Goal: Information Seeking & Learning: Check status

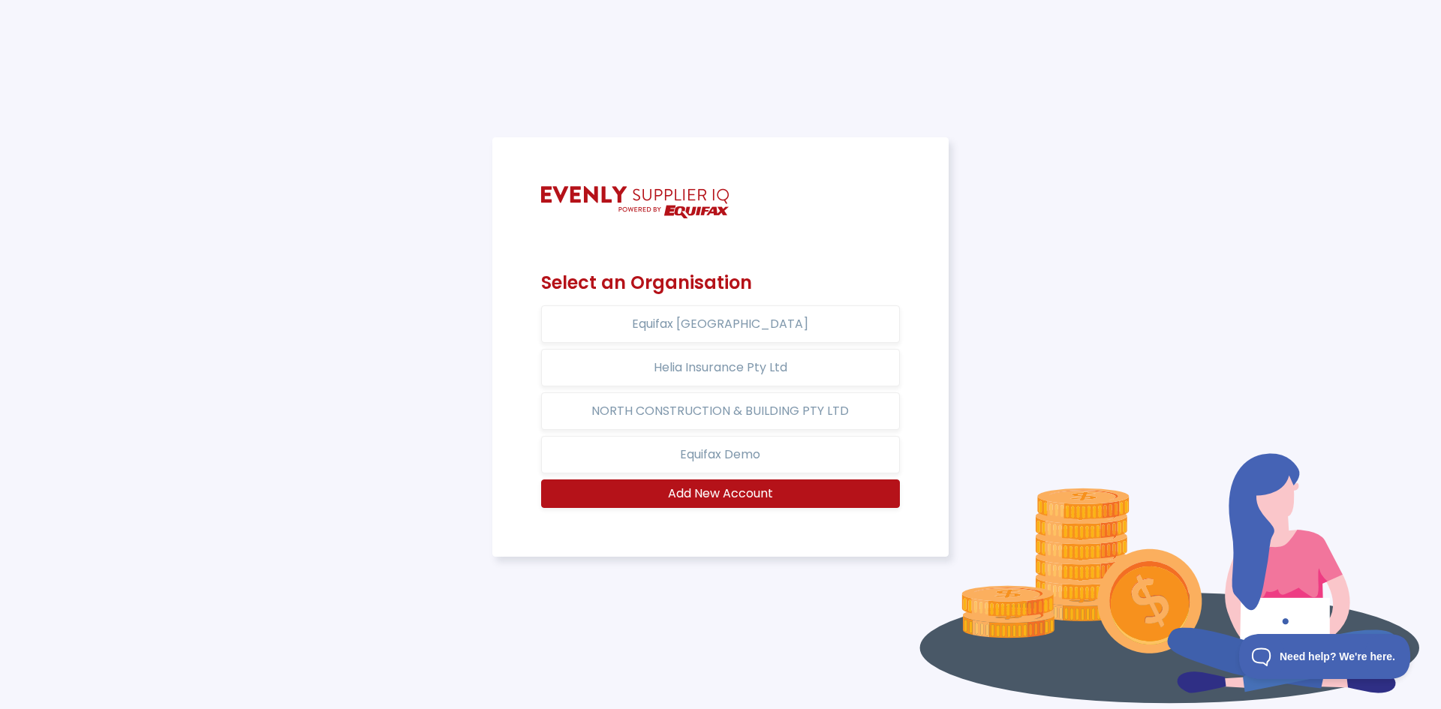
drag, startPoint x: 1337, startPoint y: 409, endPoint x: 1200, endPoint y: 455, distance: 144.1
click at [1336, 409] on div "Select an Organisation Equifax Australia Helia Insurance Pty Ltd NORTH CONSTRUC…" at bounding box center [720, 354] width 1423 height 435
click at [783, 458] on button "Equifax Demo" at bounding box center [720, 455] width 359 height 38
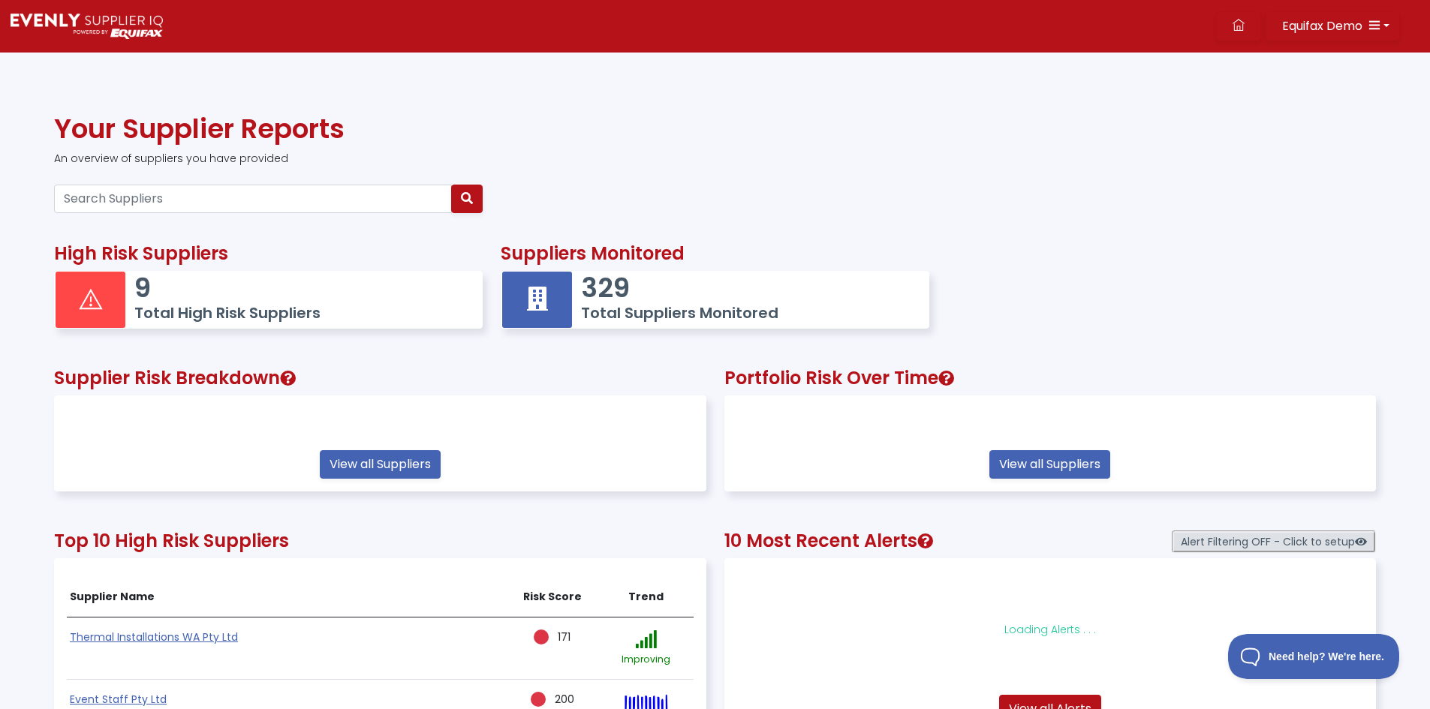
click at [953, 207] on div at bounding box center [715, 199] width 1340 height 41
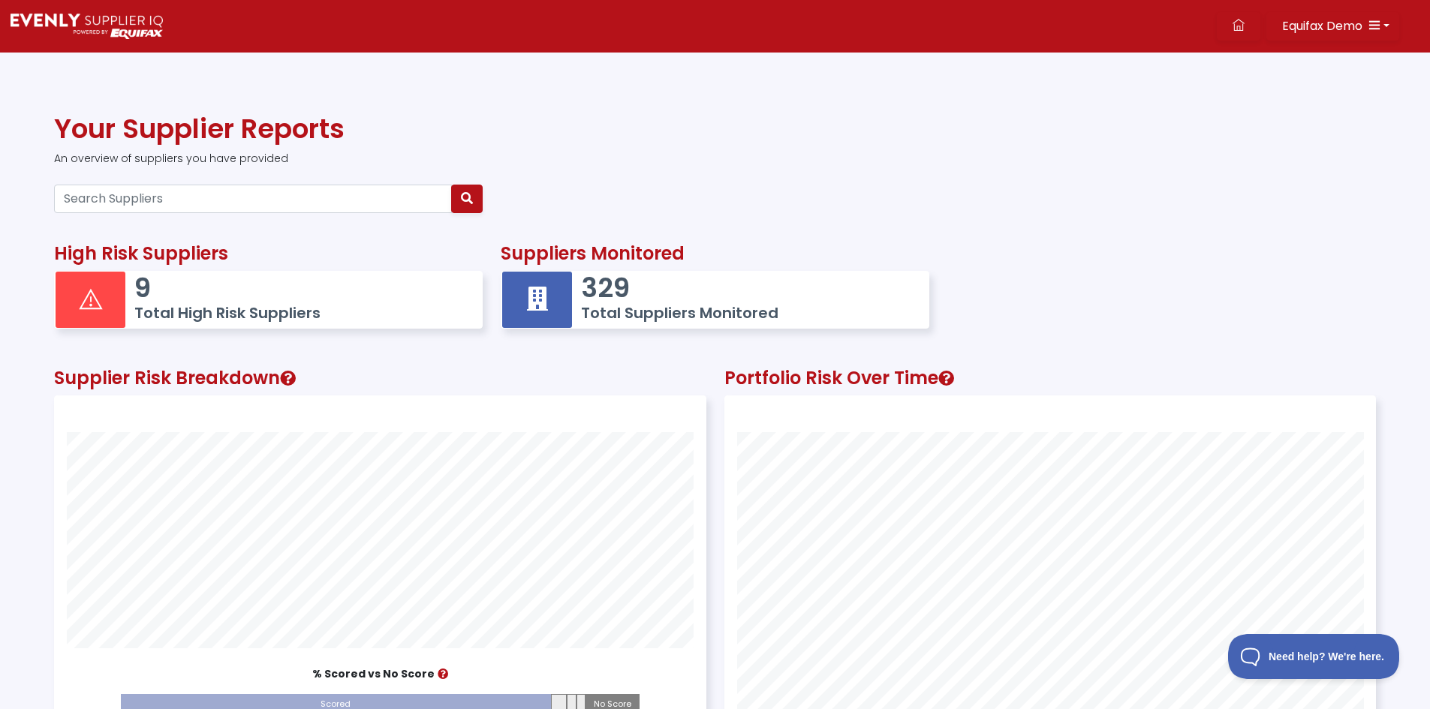
scroll to position [417, 650]
click at [1313, 239] on div "High Risk Suppliers 9 Total High Risk Suppliers Suppliers Monitored 329 Total S…" at bounding box center [715, 281] width 1340 height 125
click at [637, 296] on p "329" at bounding box center [747, 288] width 332 height 32
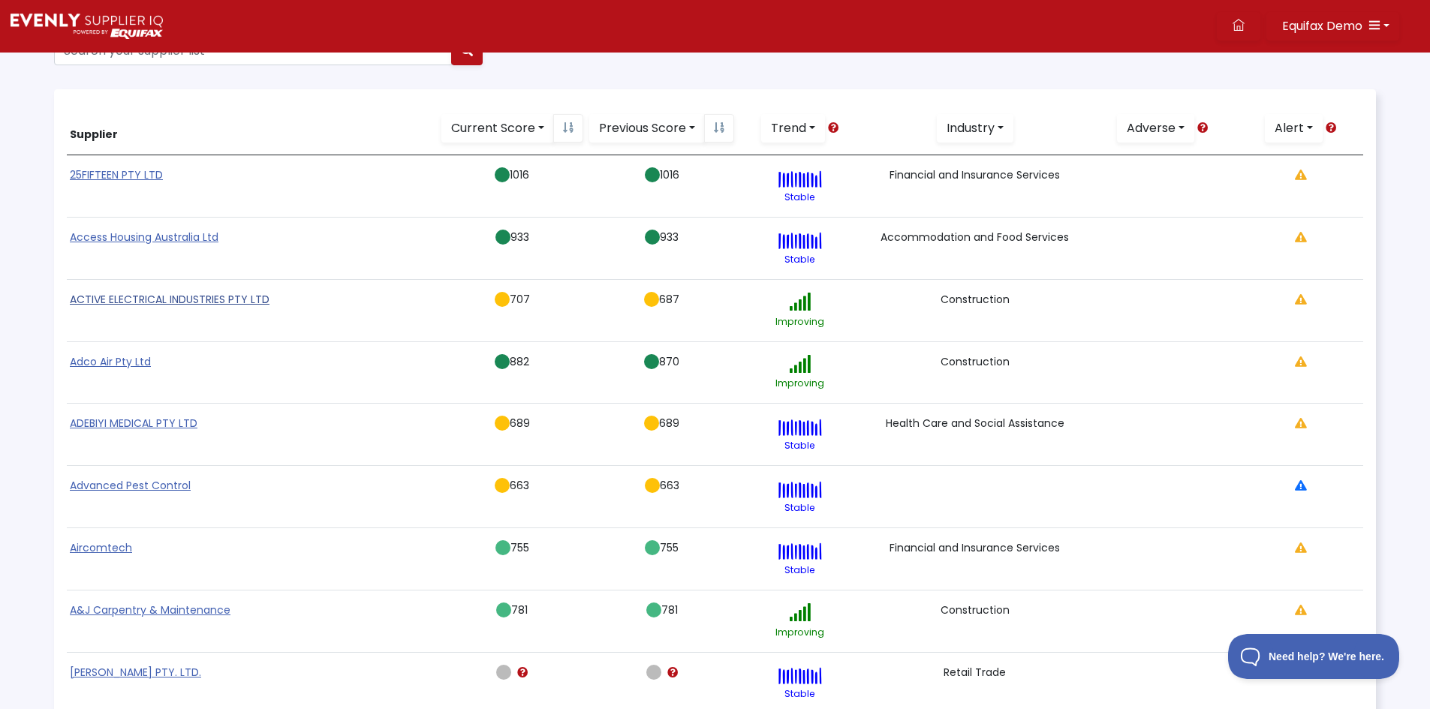
scroll to position [150, 0]
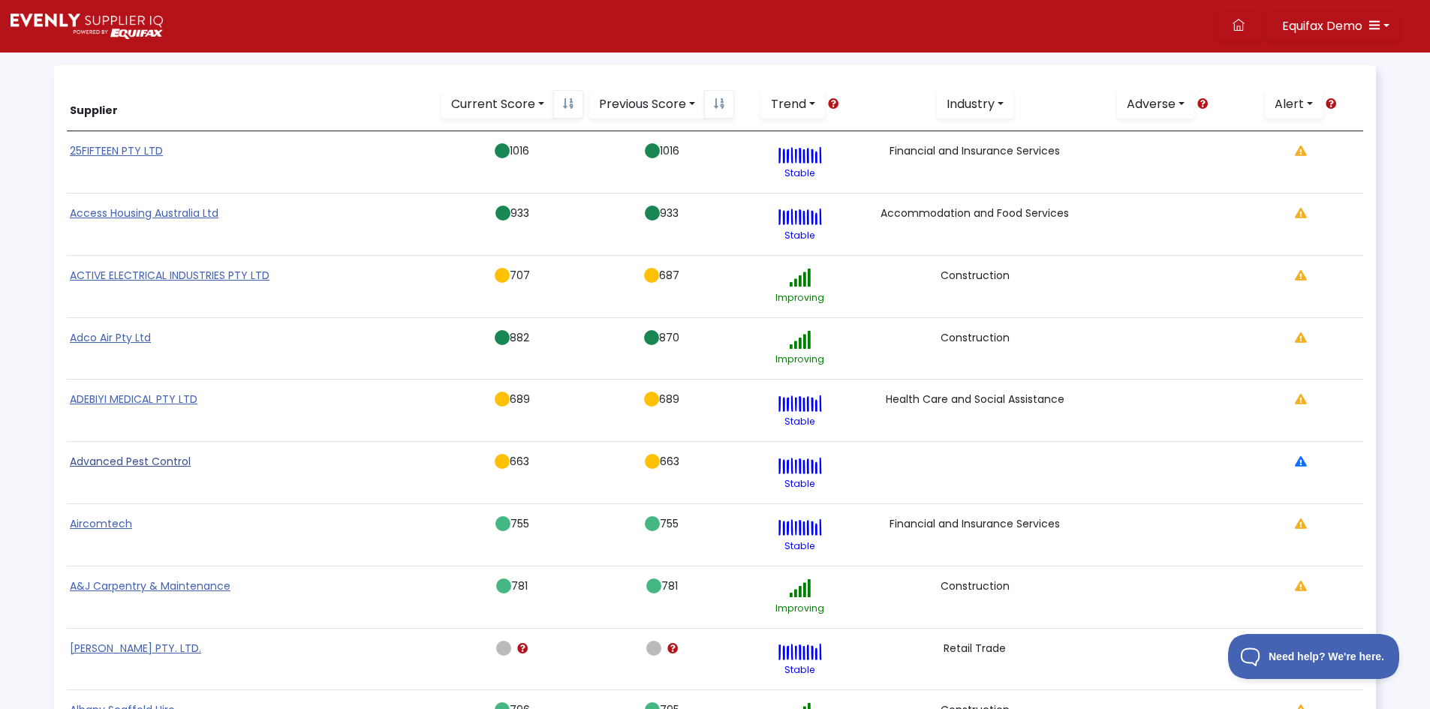
click at [119, 462] on link "Advanced Pest Control" at bounding box center [130, 461] width 121 height 15
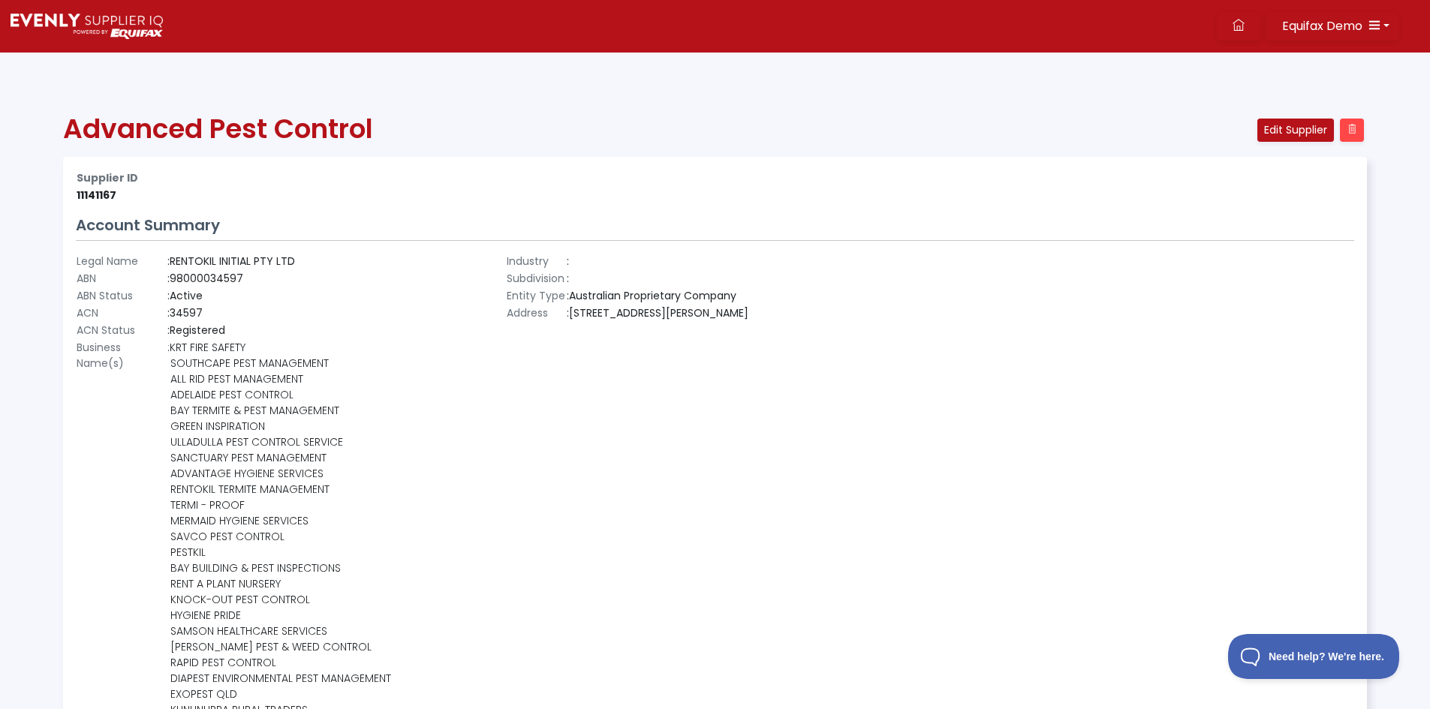
scroll to position [323, 1302]
click at [684, 183] on th "Supplier ID" at bounding box center [499, 178] width 846 height 17
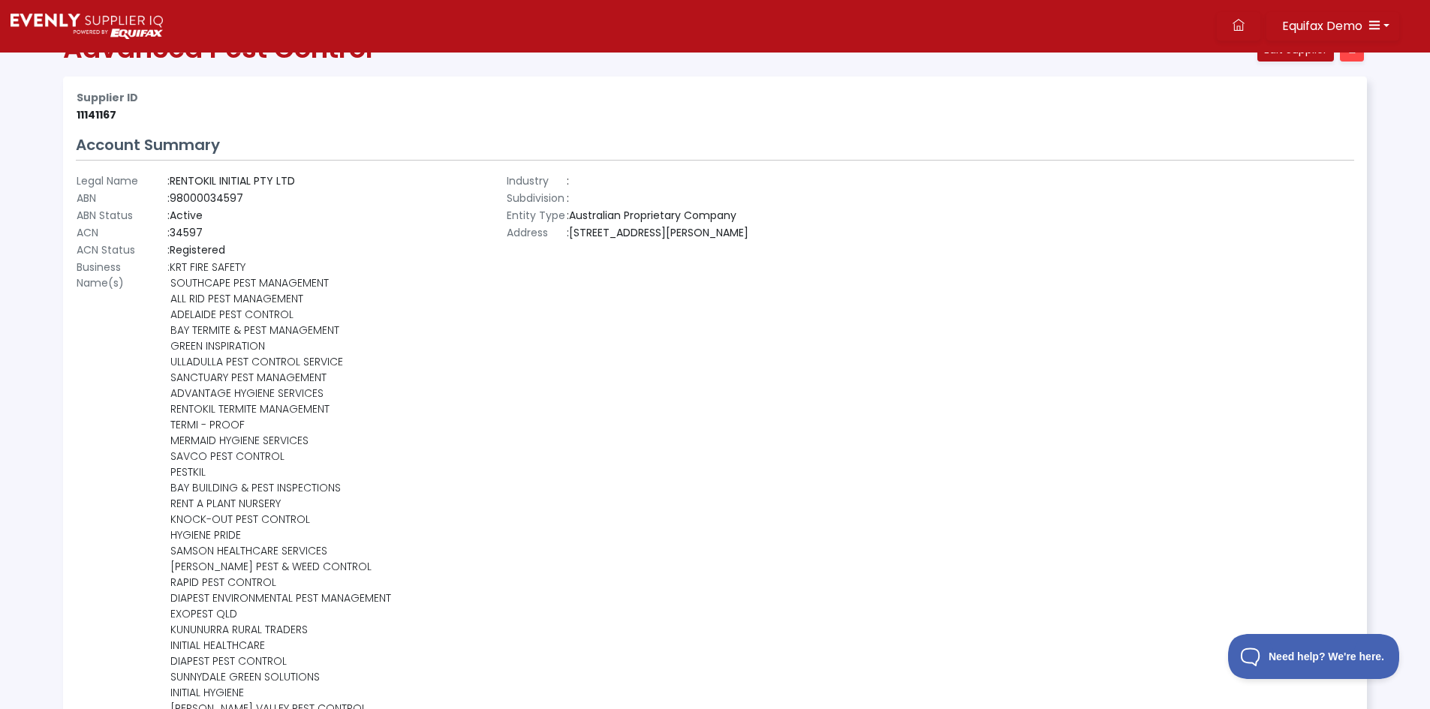
scroll to position [0, 0]
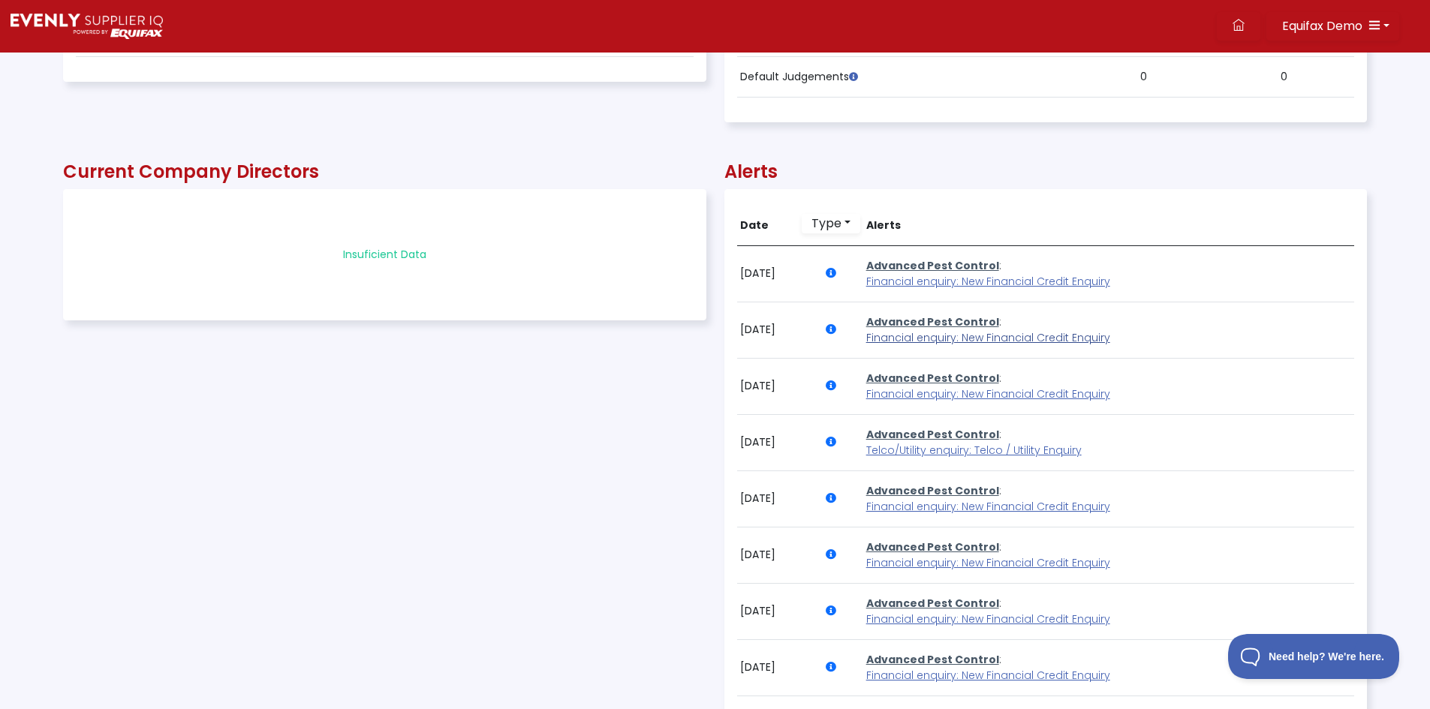
scroll to position [2402, 0]
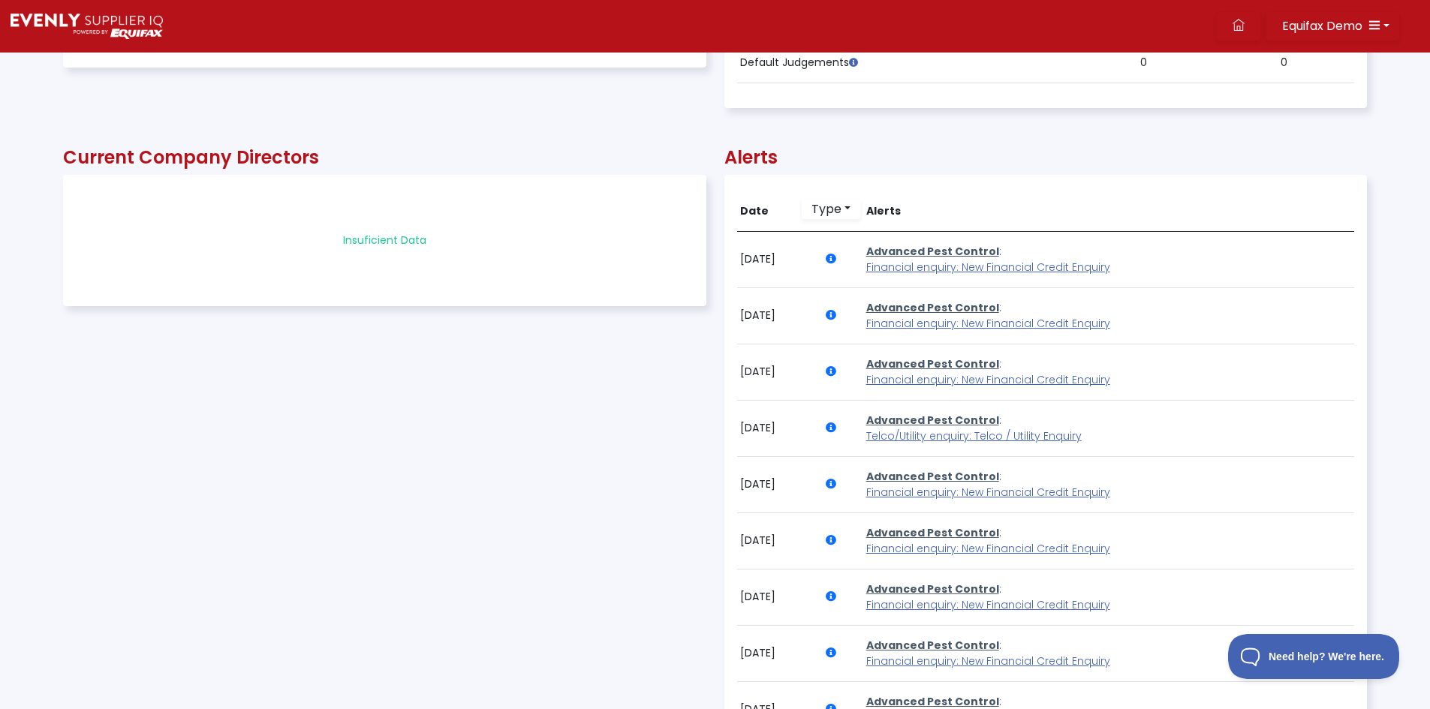
click at [998, 260] on span "Financial enquiry: New Financial Credit Enquiry" at bounding box center [988, 267] width 244 height 15
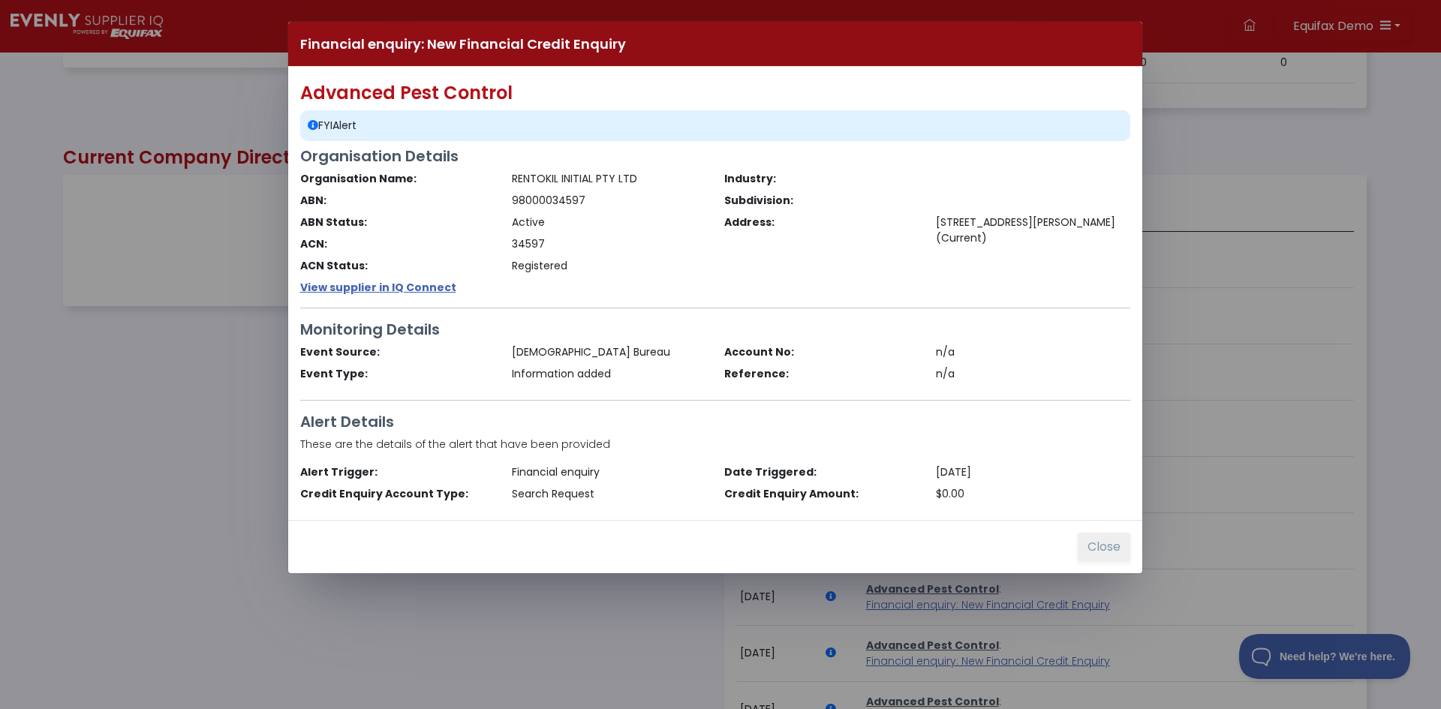
click at [1095, 551] on button "Close" at bounding box center [1104, 547] width 53 height 29
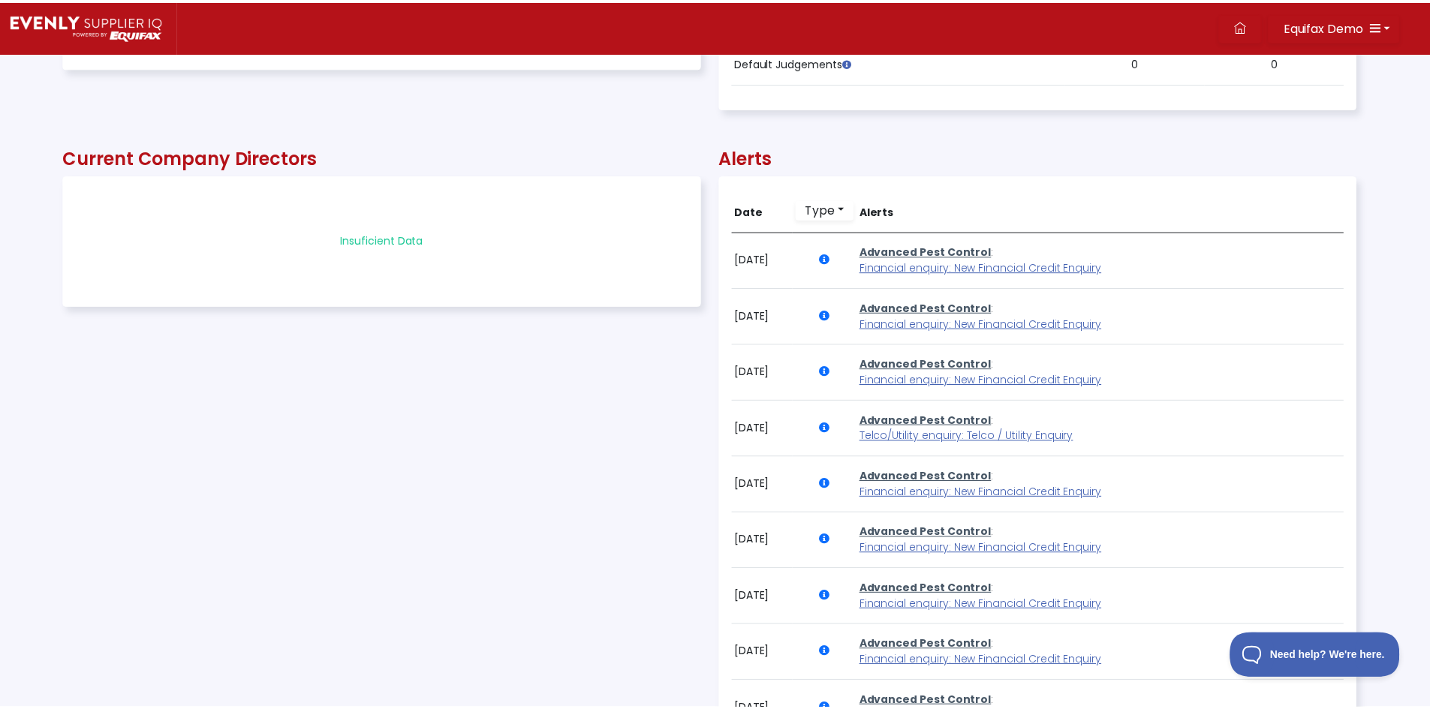
scroll to position [750179, 749199]
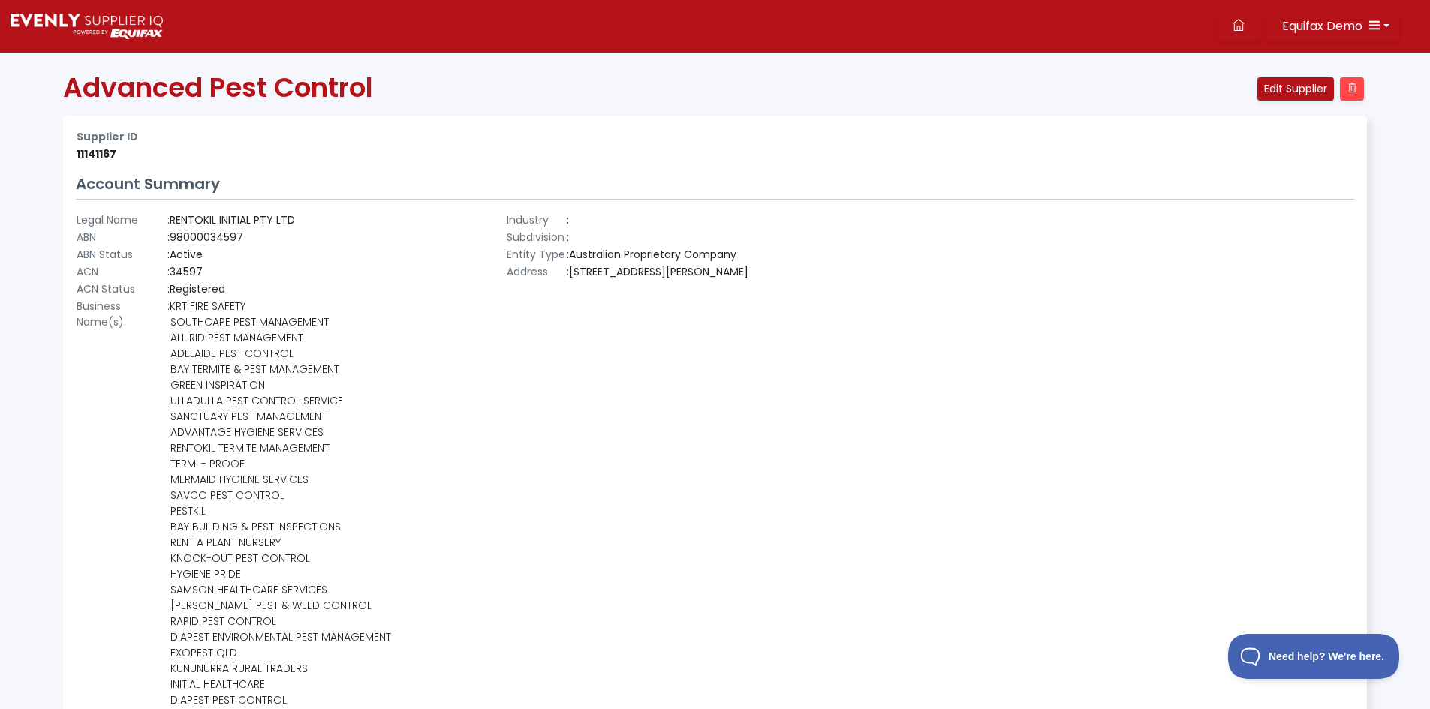
scroll to position [0, 0]
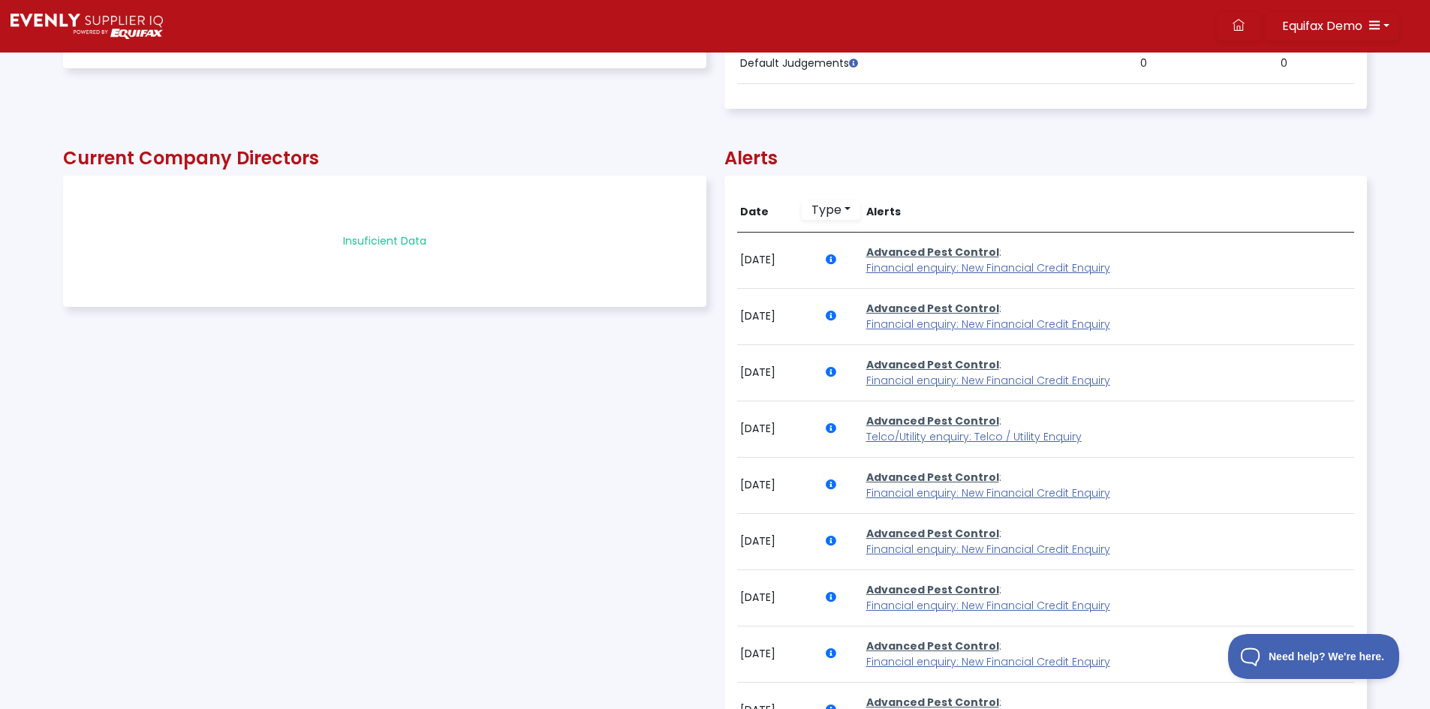
scroll to position [2402, 0]
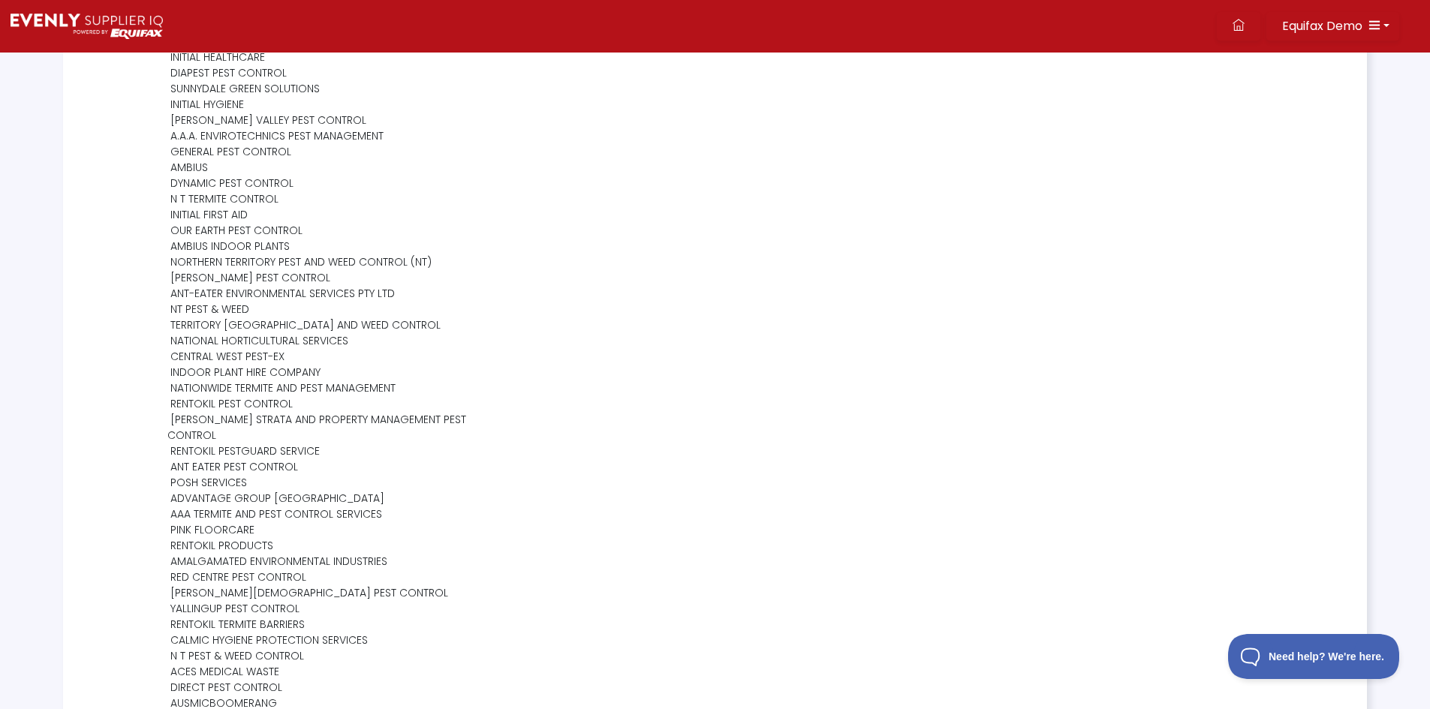
scroll to position [0, 0]
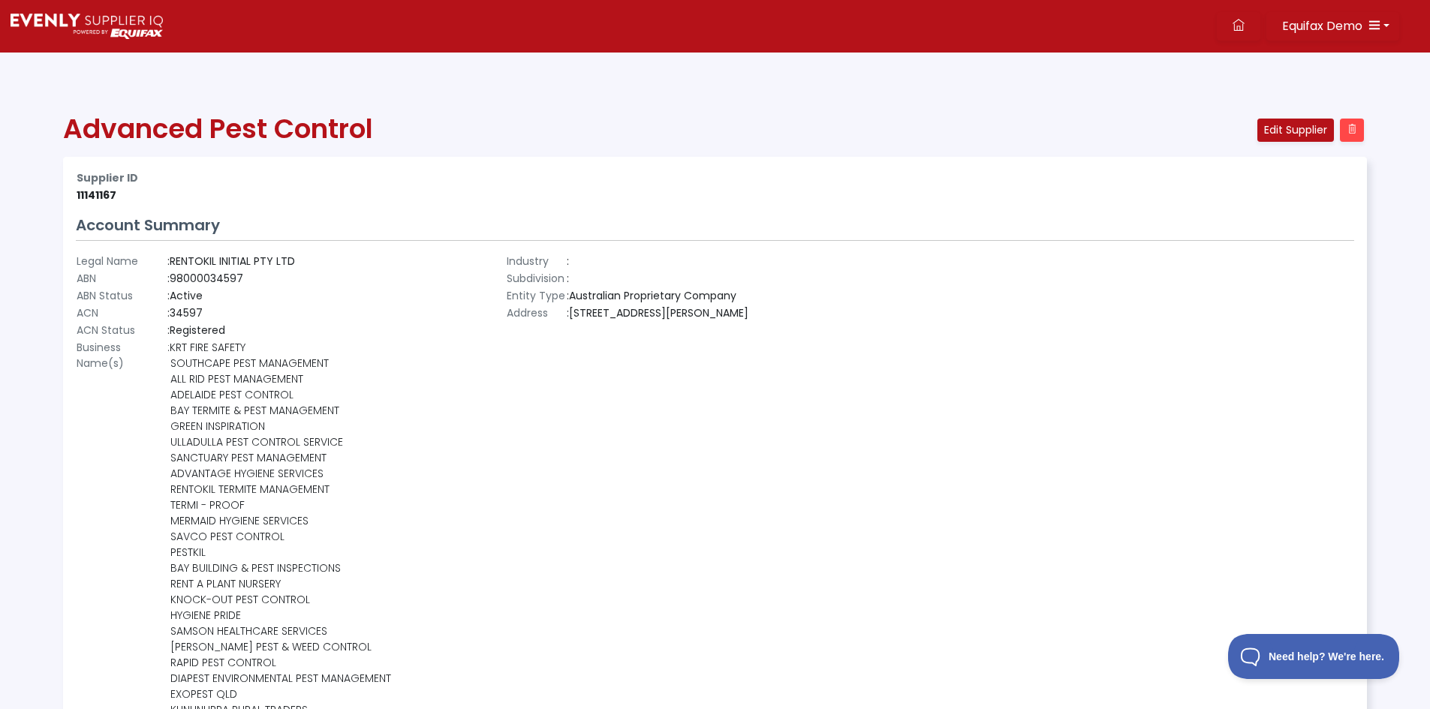
click at [78, 32] on img at bounding box center [87, 27] width 152 height 26
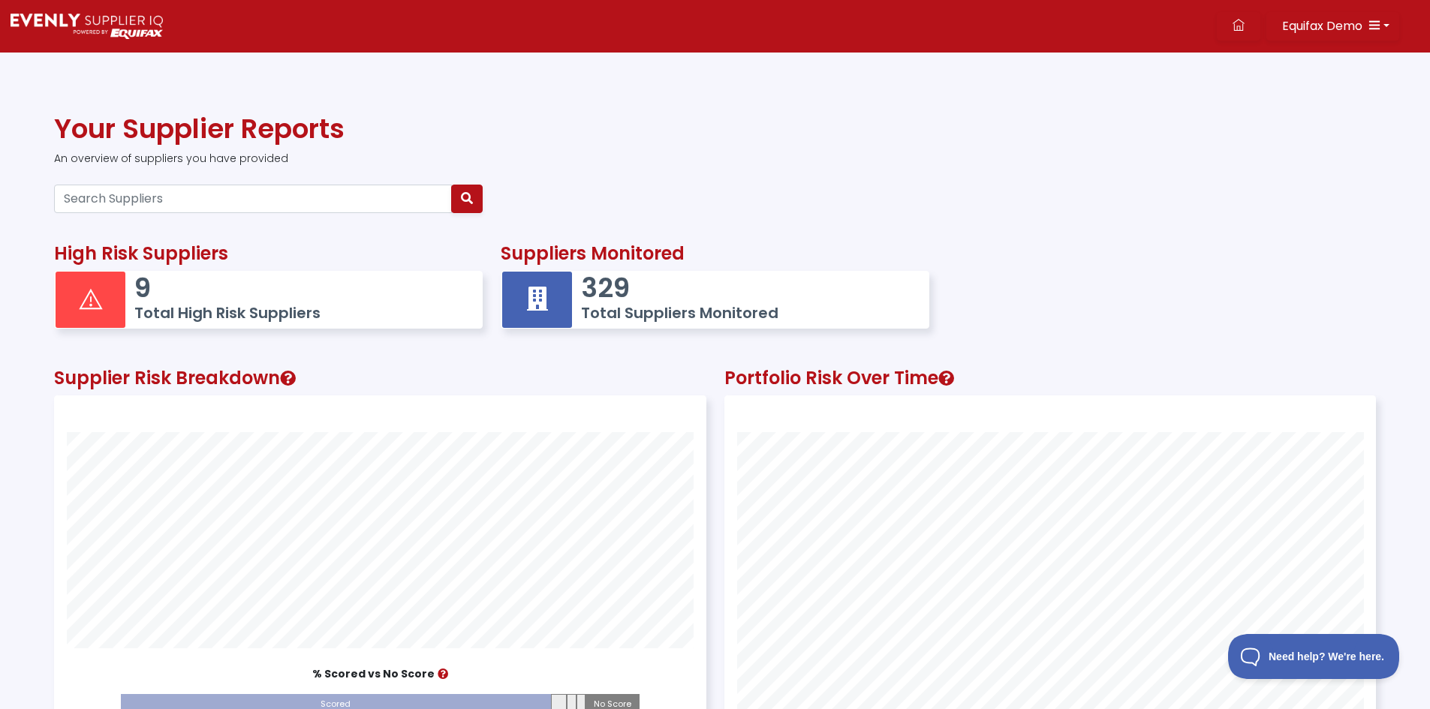
scroll to position [417, 650]
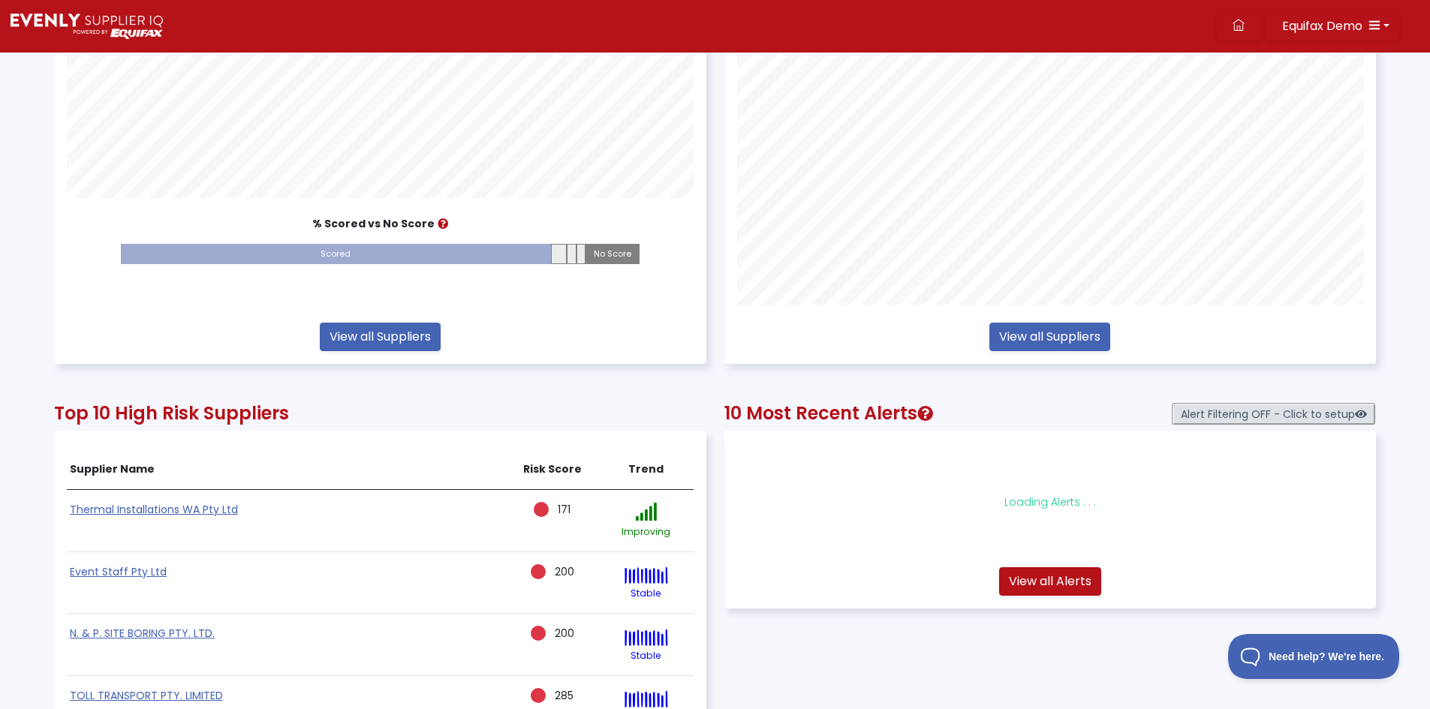
scroll to position [675, 0]
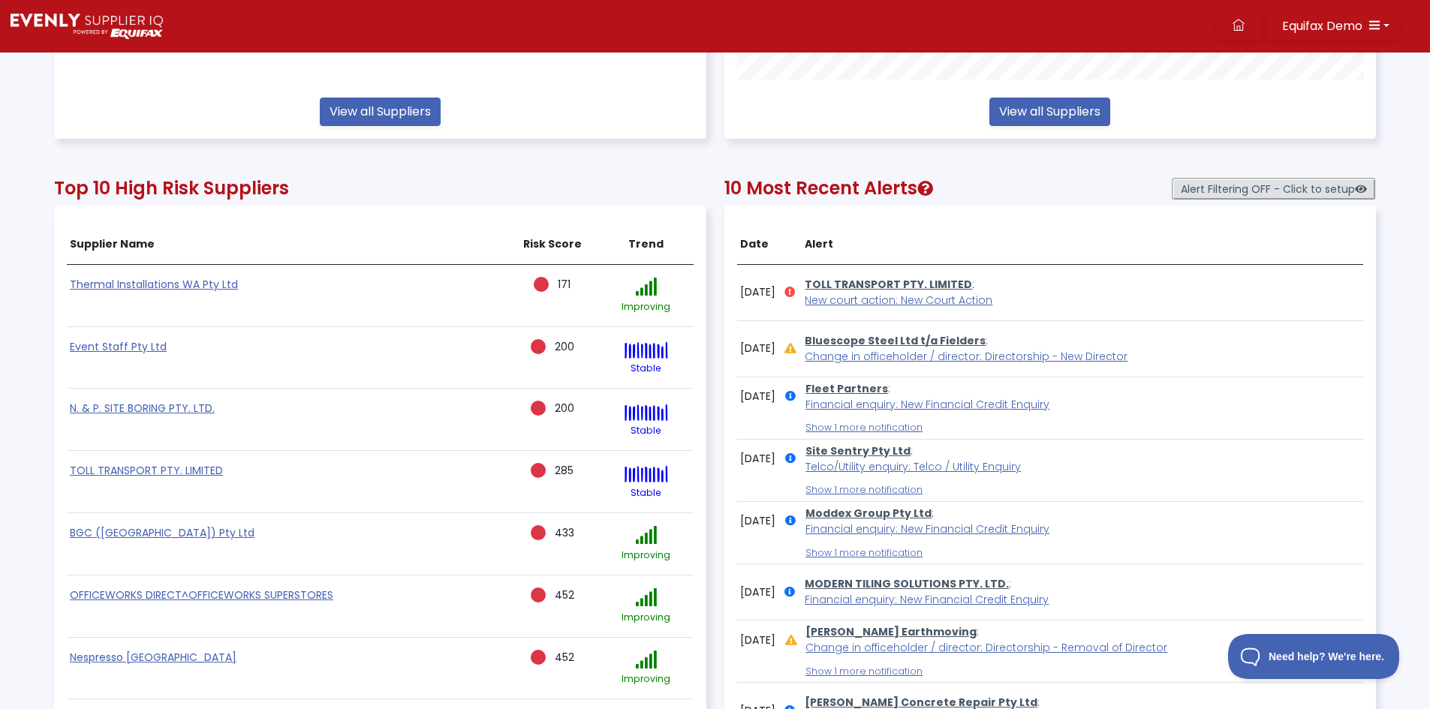
click at [705, 161] on div "Top 10 High Risk Suppliers" at bounding box center [380, 180] width 670 height 52
click at [710, 155] on div "Top 10 High Risk Suppliers" at bounding box center [380, 180] width 670 height 52
